Goal: Check status

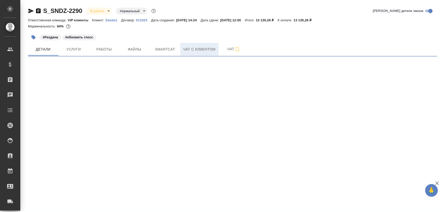
select select "RU"
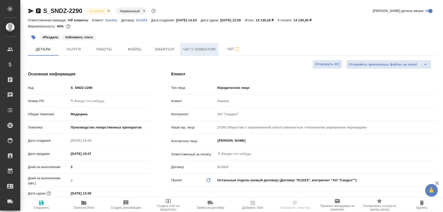
type textarea "x"
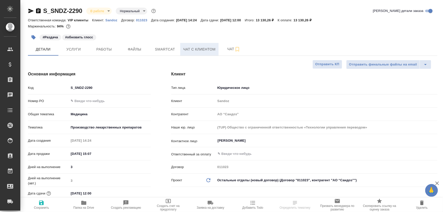
type textarea "x"
type input "Горшкова Валентина"
type input "Комаров Роман"
click at [162, 48] on span "Smartcat" at bounding box center [165, 49] width 24 height 6
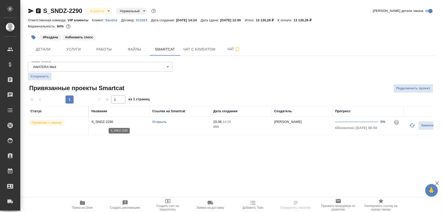
click at [110, 122] on p "S_SNDZ-2290" at bounding box center [119, 121] width 56 height 5
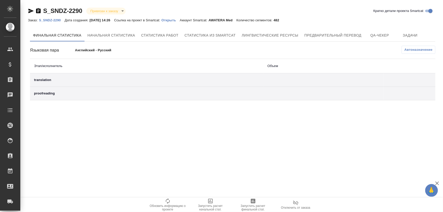
click at [312, 26] on div "S_SNDZ-2290 Привязан к заказу linkedToOrder Кратко детали проекта Smartcat Зака…" at bounding box center [232, 54] width 415 height 109
click at [315, 36] on span "Предварительный перевод" at bounding box center [332, 35] width 57 height 6
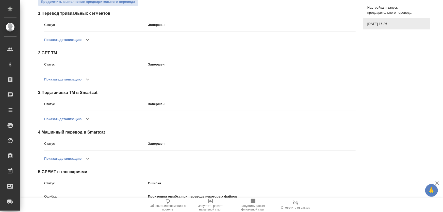
scroll to position [119, 0]
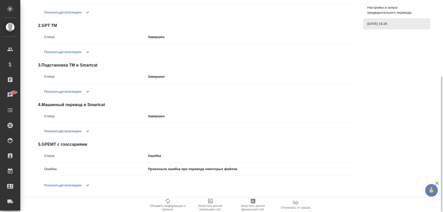
click at [79, 186] on button "Показать детализацию" at bounding box center [62, 185] width 37 height 12
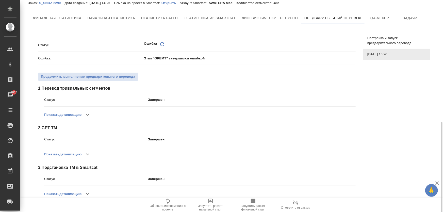
scroll to position [0, 0]
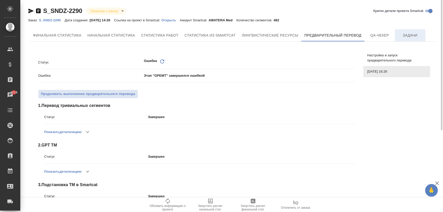
click at [404, 32] on span "Задачи" at bounding box center [410, 35] width 24 height 6
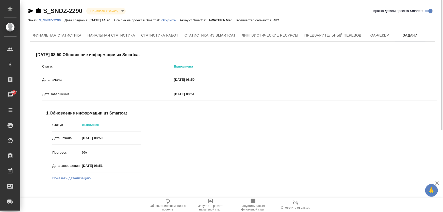
click at [79, 180] on button "Показать детализацию" at bounding box center [71, 178] width 38 height 5
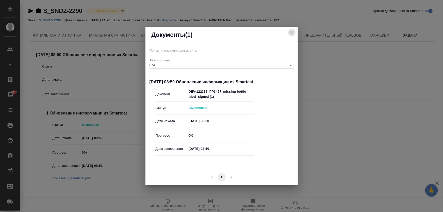
click at [290, 33] on icon "close" at bounding box center [292, 32] width 6 height 6
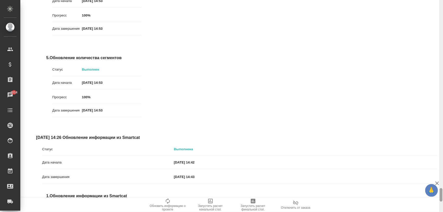
scroll to position [3102, 0]
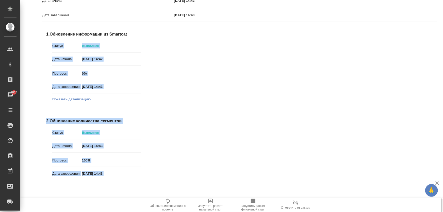
drag, startPoint x: 442, startPoint y: 189, endPoint x: 434, endPoint y: 34, distance: 155.5
click at [434, 34] on div "S_SNDZ-2290 Привязан к заказу linkedToOrder Кратко детали проекта Smartcat Зака…" at bounding box center [231, 106] width 422 height 212
drag, startPoint x: 429, startPoint y: 86, endPoint x: 389, endPoint y: 94, distance: 40.2
click at [428, 86] on div "Статус Выполнена Дата начала [DATE] 14:42 Дата завершения [DATE] 14:43 1. Обнов…" at bounding box center [239, 88] width 395 height 211
drag, startPoint x: 272, startPoint y: 132, endPoint x: 263, endPoint y: 59, distance: 74.2
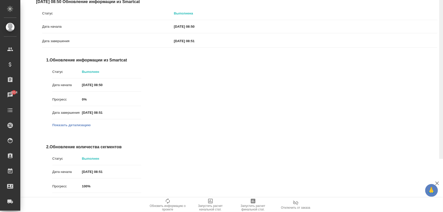
scroll to position [0, 0]
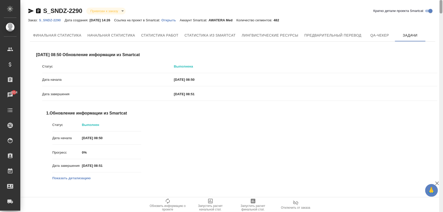
drag, startPoint x: 442, startPoint y: 176, endPoint x: 438, endPoint y: -6, distance: 181.7
click at [438, 0] on html "🙏 .cls-1 fill:#fff; AWATERA [PERSON_NAME] Спецификации Заказы 2014 Чаты Todo Пр…" at bounding box center [221, 126] width 443 height 253
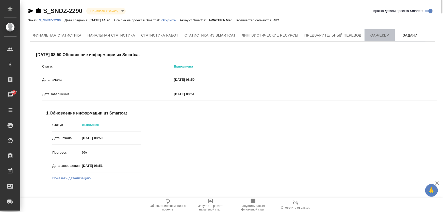
click at [380, 33] on span "QA-чекер" at bounding box center [379, 35] width 24 height 6
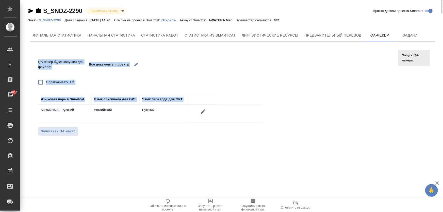
click at [139, 141] on div "QA-чекер будет запущен для файлов: Все документы проекта Обрабатывать TM Языков…" at bounding box center [214, 97] width 356 height 90
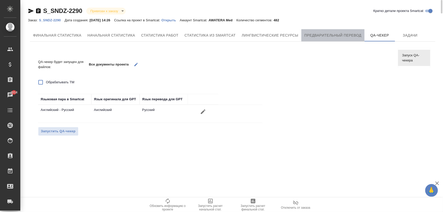
click at [326, 31] on button "Предварительный перевод" at bounding box center [332, 35] width 63 height 12
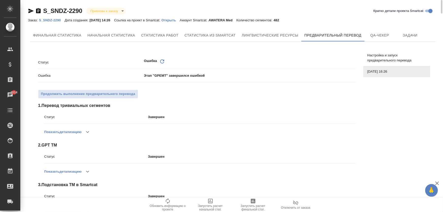
scroll to position [119, 0]
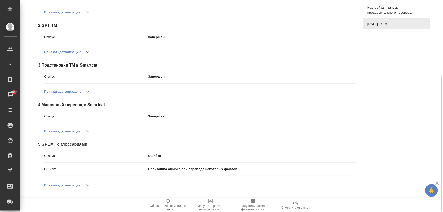
click at [73, 186] on button "Показать детализацию" at bounding box center [62, 185] width 37 height 12
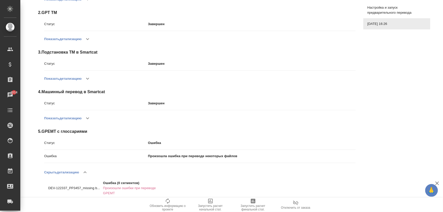
scroll to position [0, 0]
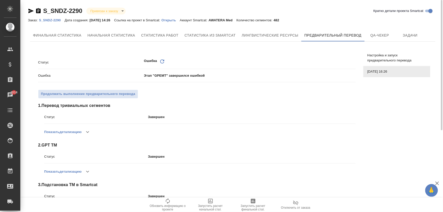
click at [176, 19] on p "Открыть" at bounding box center [170, 20] width 18 height 4
click at [177, 21] on p "Открыть" at bounding box center [170, 20] width 18 height 4
